Goal: Check status: Check status

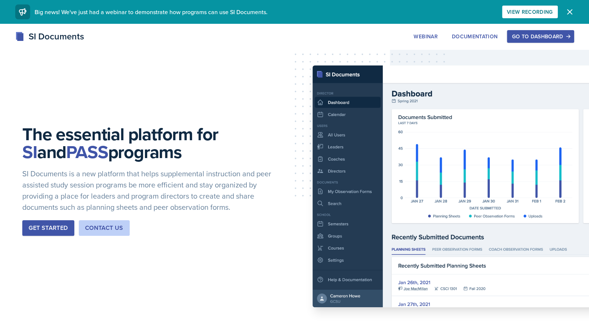
click at [554, 45] on div "SI Documents Webinar Documentation Go to Dashboard Sign Up Go to Dashboard" at bounding box center [294, 45] width 589 height 30
click at [549, 35] on div "Go to Dashboard" at bounding box center [540, 36] width 57 height 6
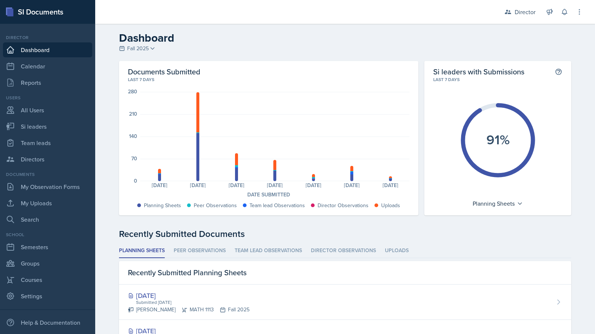
click at [223, 250] on ul "Planning Sheets Peer Observations Team lead Observations Director Observations …" at bounding box center [345, 250] width 452 height 14
click at [222, 249] on li "Peer Observations" at bounding box center [200, 250] width 52 height 14
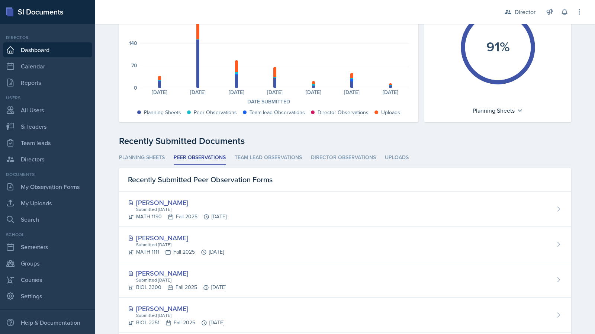
scroll to position [149, 0]
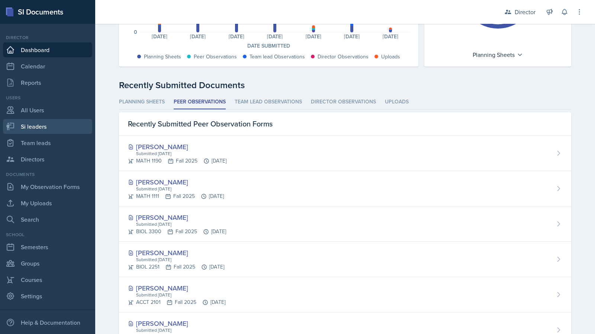
click at [47, 132] on link "Si leaders" at bounding box center [47, 126] width 89 height 15
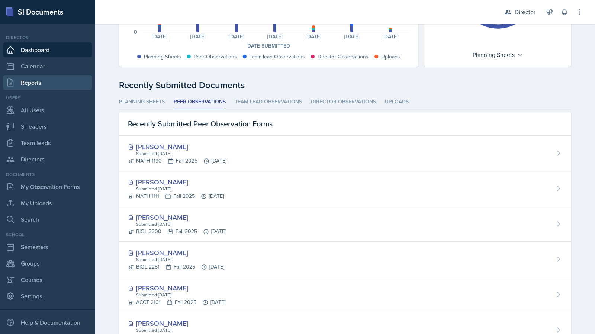
click at [51, 84] on link "Reports" at bounding box center [47, 82] width 89 height 15
select select "2bed604d-1099-4043-b1bc-2365e8740244"
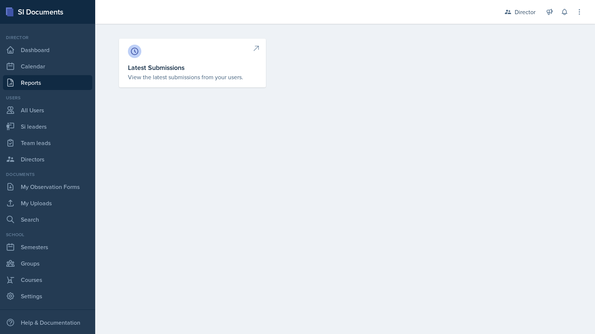
click at [207, 72] on p "View the latest submissions from your users." at bounding box center [192, 76] width 129 height 9
select select "1"
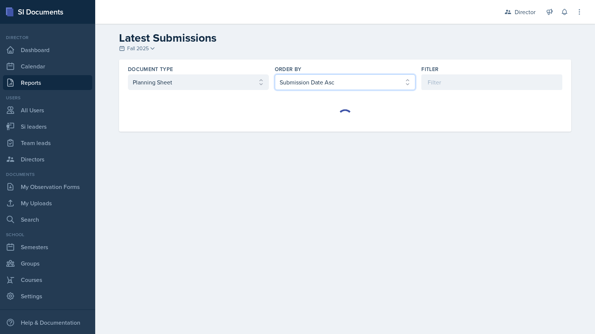
click at [338, 81] on select "Select order by Submission Date Asc Submission Date Desc User Last Name" at bounding box center [345, 82] width 141 height 16
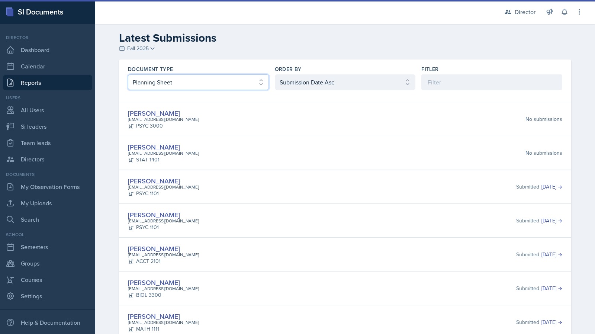
click at [234, 82] on select "Select document type Planning Sheet Peer Observation Form Team lead Observation…" at bounding box center [198, 82] width 141 height 16
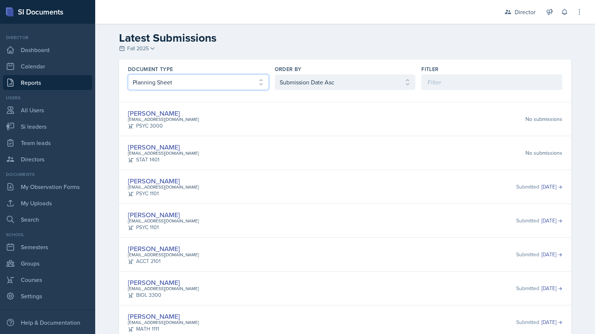
select select "2"
click at [128, 74] on select "Select document type Planning Sheet Peer Observation Form Team lead Observation…" at bounding box center [198, 82] width 141 height 16
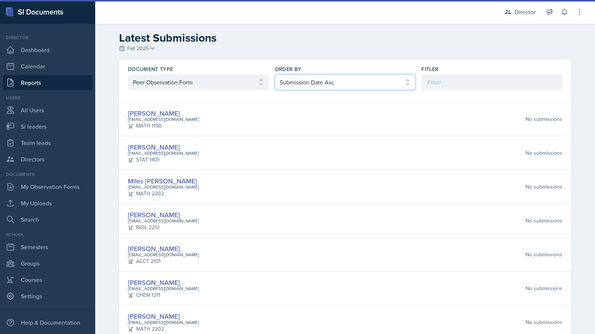
click at [323, 81] on select "Select order by Submission Date Asc Submission Date Desc User Last Name" at bounding box center [345, 82] width 141 height 16
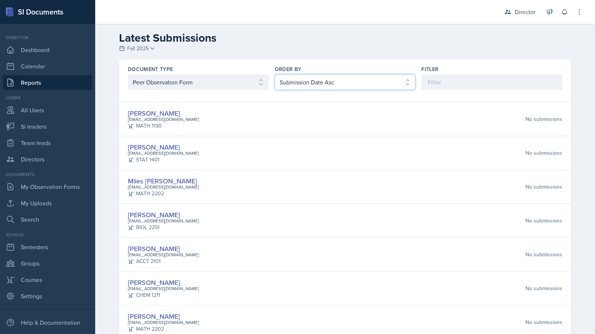
select select "2"
click at [275, 74] on select "Select order by Submission Date Asc Submission Date Desc User Last Name" at bounding box center [345, 82] width 141 height 16
click at [316, 121] on div "[PERSON_NAME] [EMAIL_ADDRESS][DOMAIN_NAME] CHEM 1211 Submitted [DATE]" at bounding box center [345, 119] width 434 height 22
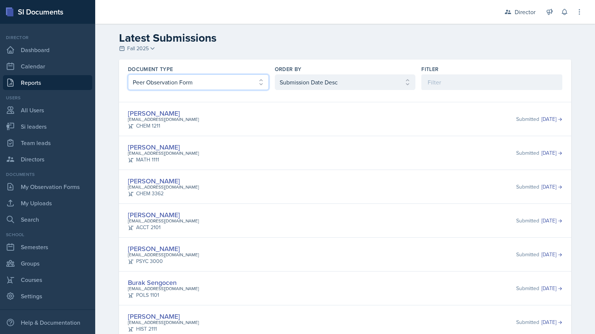
click at [153, 78] on select "Select document type Planning Sheet Peer Observation Form Team lead Observation…" at bounding box center [198, 82] width 141 height 16
select select "3"
click at [128, 74] on select "Select document type Planning Sheet Peer Observation Form Team lead Observation…" at bounding box center [198, 82] width 141 height 16
